Goal: Information Seeking & Learning: Learn about a topic

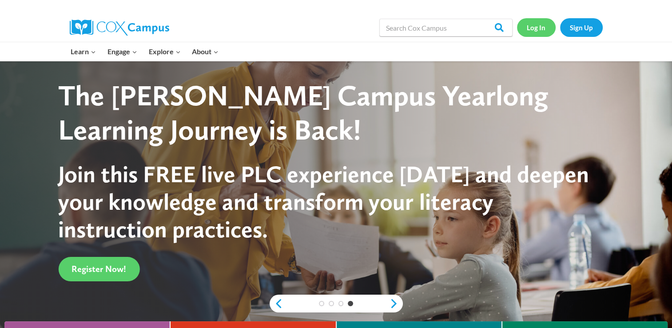
click at [537, 35] on link "Log In" at bounding box center [536, 27] width 39 height 18
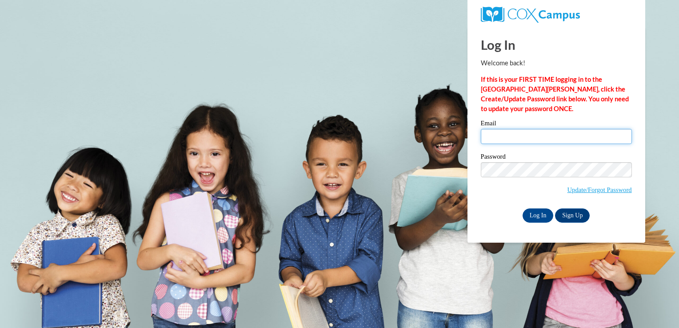
click at [523, 136] on input "Email" at bounding box center [556, 136] width 151 height 15
type input "tstrickler@lccaa.net"
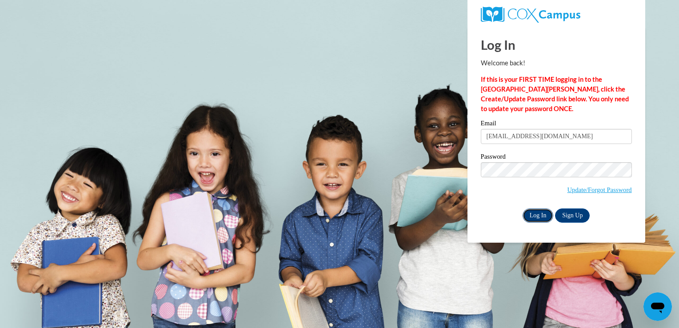
click at [540, 216] on input "Log In" at bounding box center [538, 215] width 31 height 14
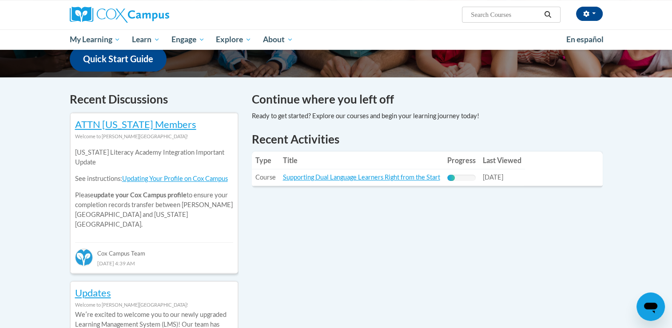
scroll to position [311, 0]
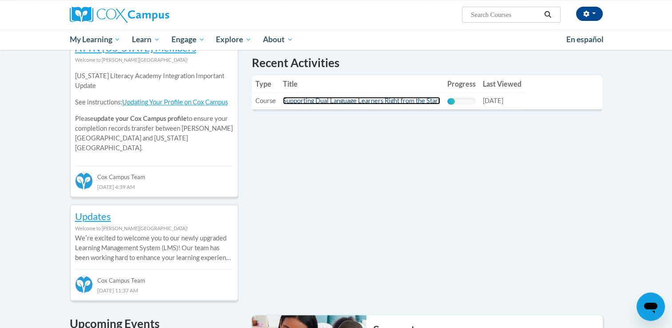
click at [334, 104] on link "Supporting Dual Language Learners Right from the Start" at bounding box center [361, 101] width 157 height 8
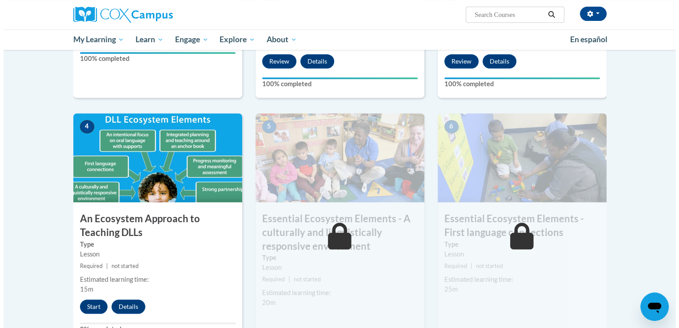
scroll to position [444, 0]
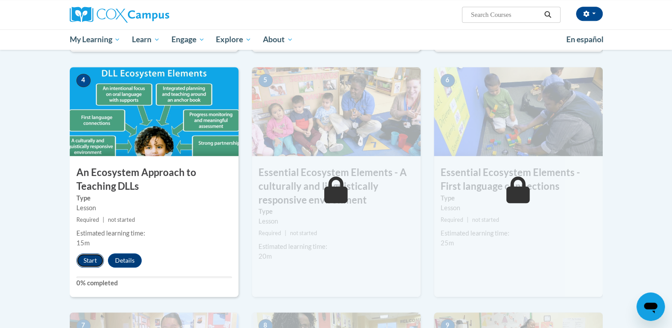
click at [88, 257] on button "Start" at bounding box center [90, 260] width 28 height 14
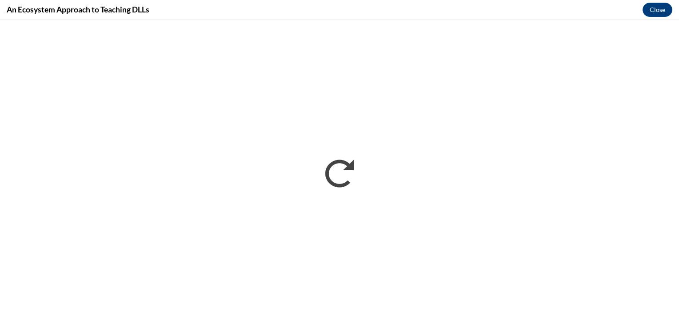
scroll to position [0, 0]
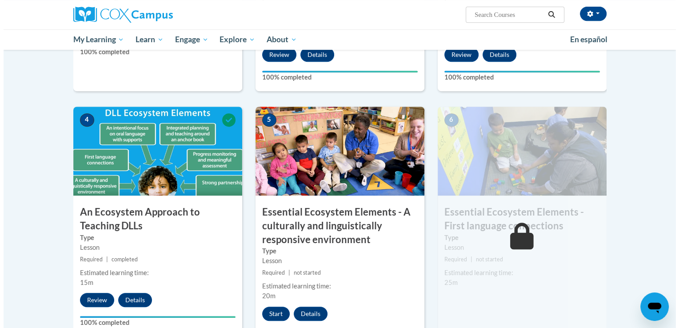
scroll to position [521, 0]
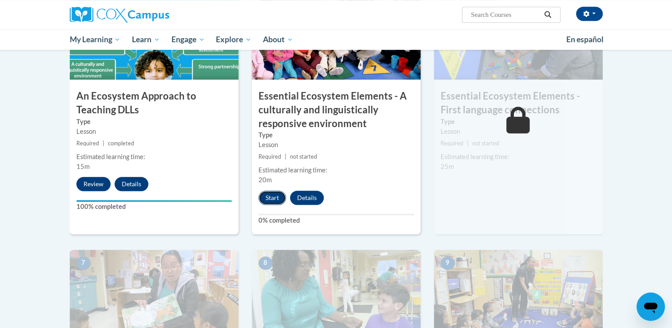
click at [280, 197] on button "Start" at bounding box center [273, 198] width 28 height 14
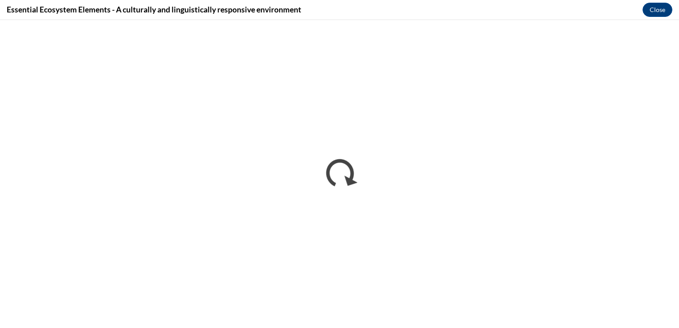
scroll to position [0, 0]
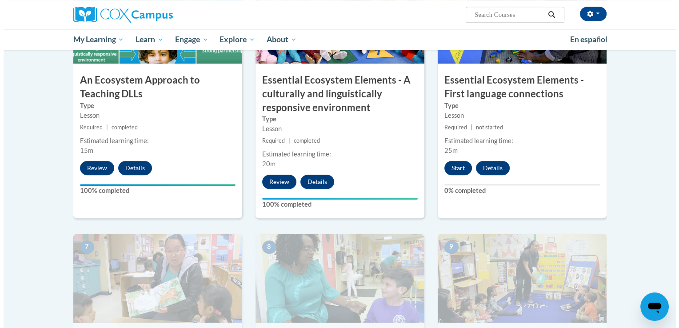
scroll to position [608, 0]
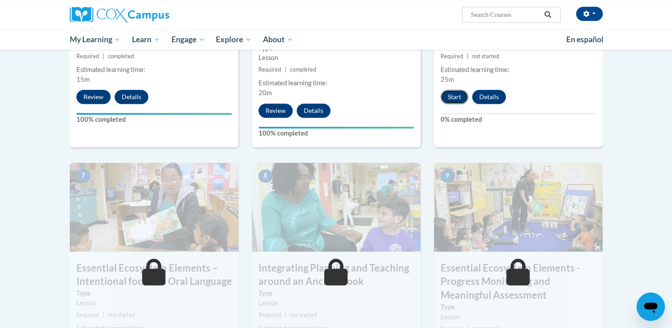
click at [453, 98] on button "Start" at bounding box center [455, 97] width 28 height 14
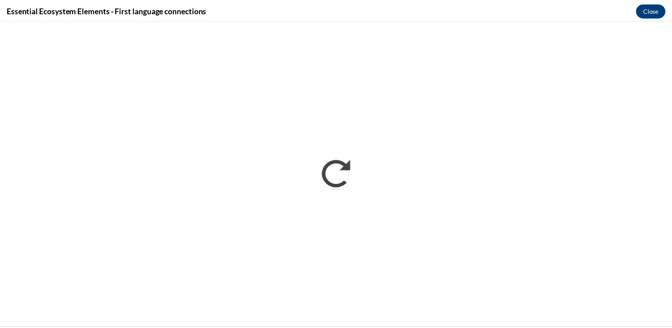
scroll to position [0, 0]
